Goal: Task Accomplishment & Management: Use online tool/utility

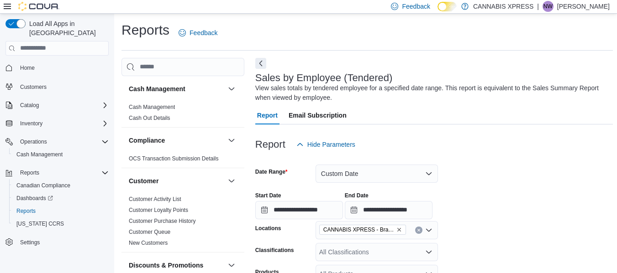
scroll to position [31, 0]
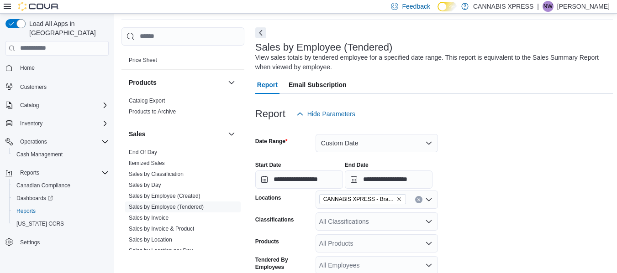
scroll to position [561, 0]
click at [193, 205] on link "Sales by Employee (Tendered)" at bounding box center [166, 206] width 75 height 6
click at [430, 142] on button "Custom Date" at bounding box center [376, 143] width 122 height 18
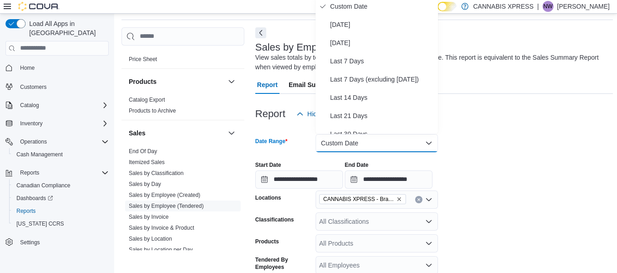
scroll to position [28, 0]
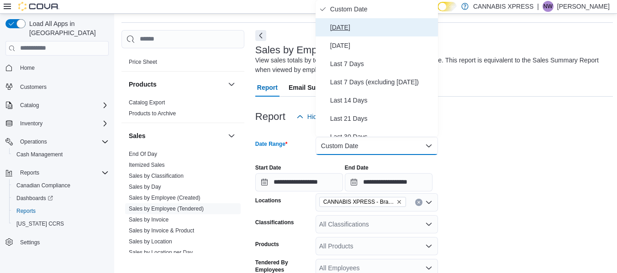
click at [343, 27] on span "[DATE]" at bounding box center [382, 27] width 104 height 11
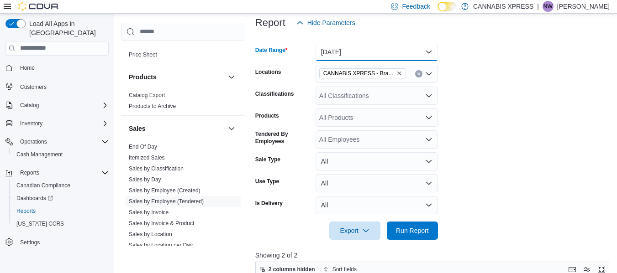
scroll to position [162, 0]
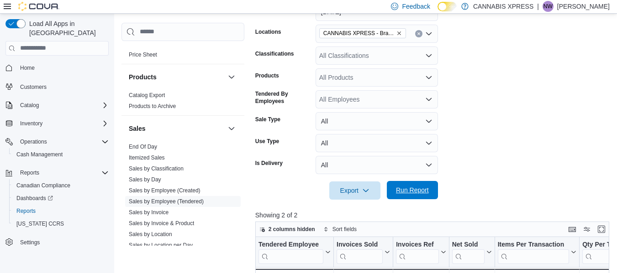
click at [419, 192] on span "Run Report" at bounding box center [412, 190] width 33 height 9
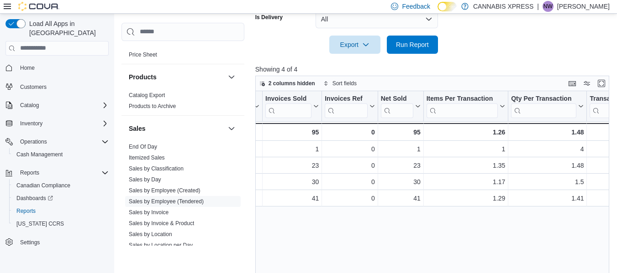
scroll to position [0, 79]
